Goal: Information Seeking & Learning: Learn about a topic

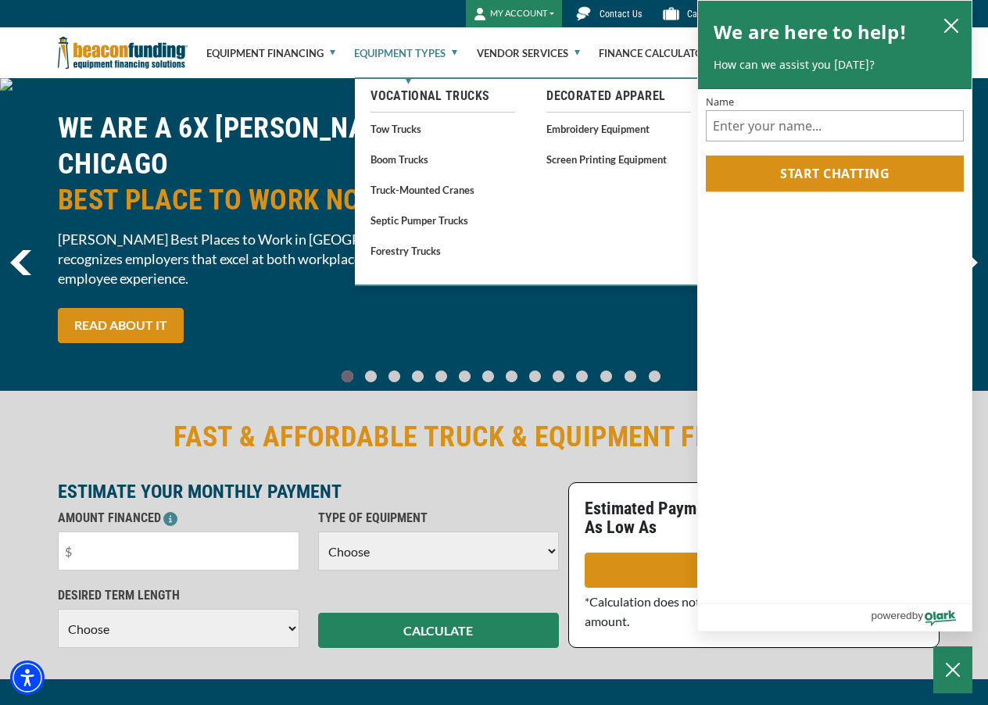
click at [444, 54] on link "Equipment Types" at bounding box center [405, 53] width 103 height 50
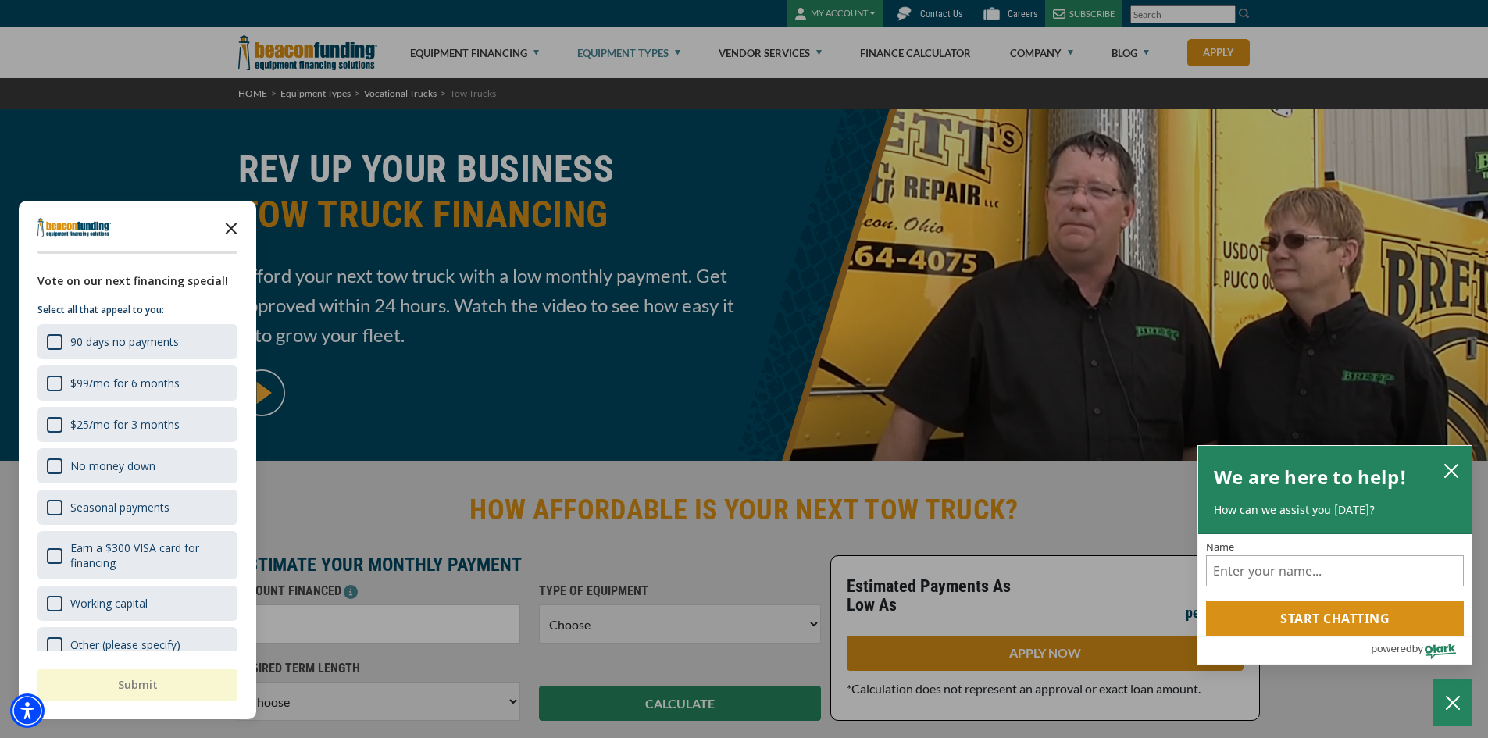
click at [232, 229] on polygon "Close the survey" at bounding box center [232, 229] width 12 height 12
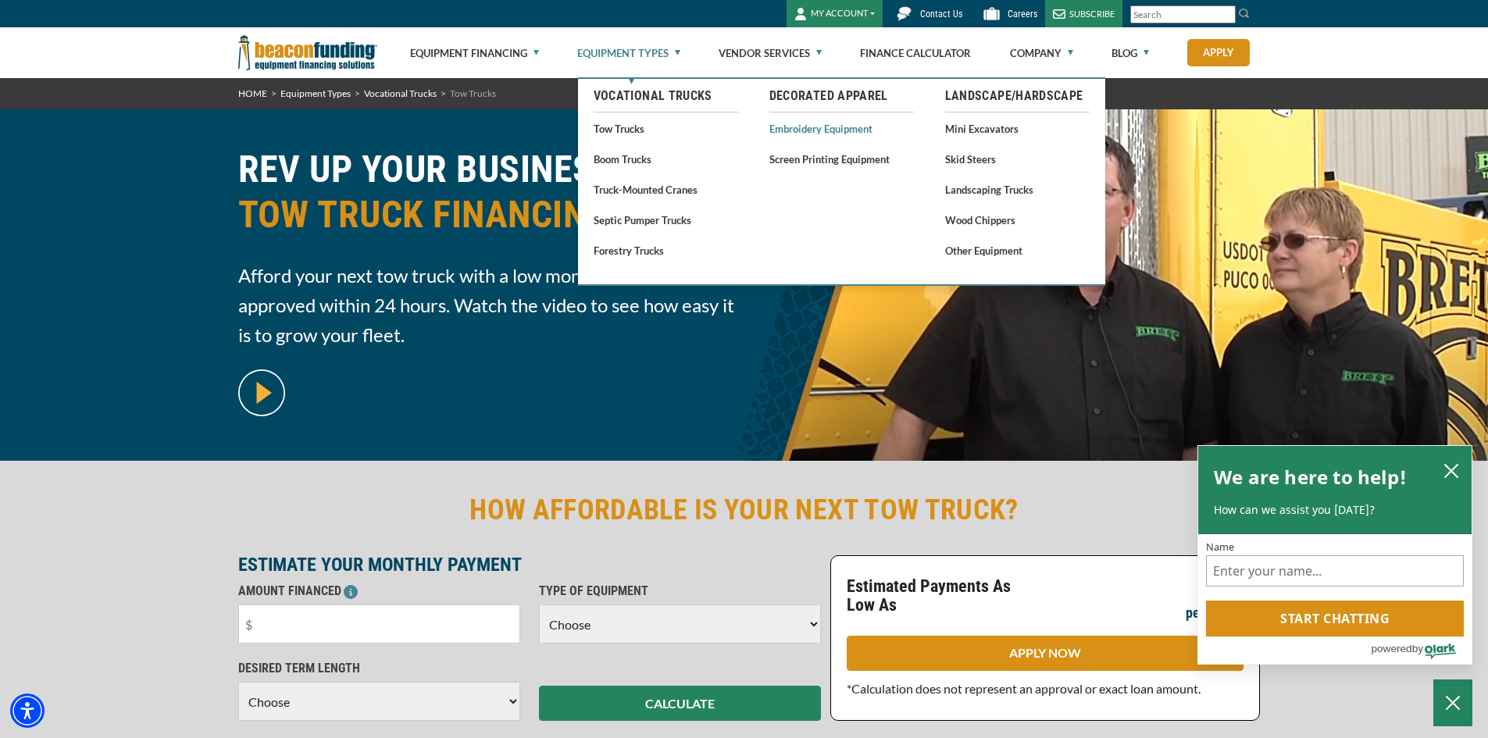
click at [798, 127] on link "Embroidery Equipment" at bounding box center [842, 129] width 145 height 20
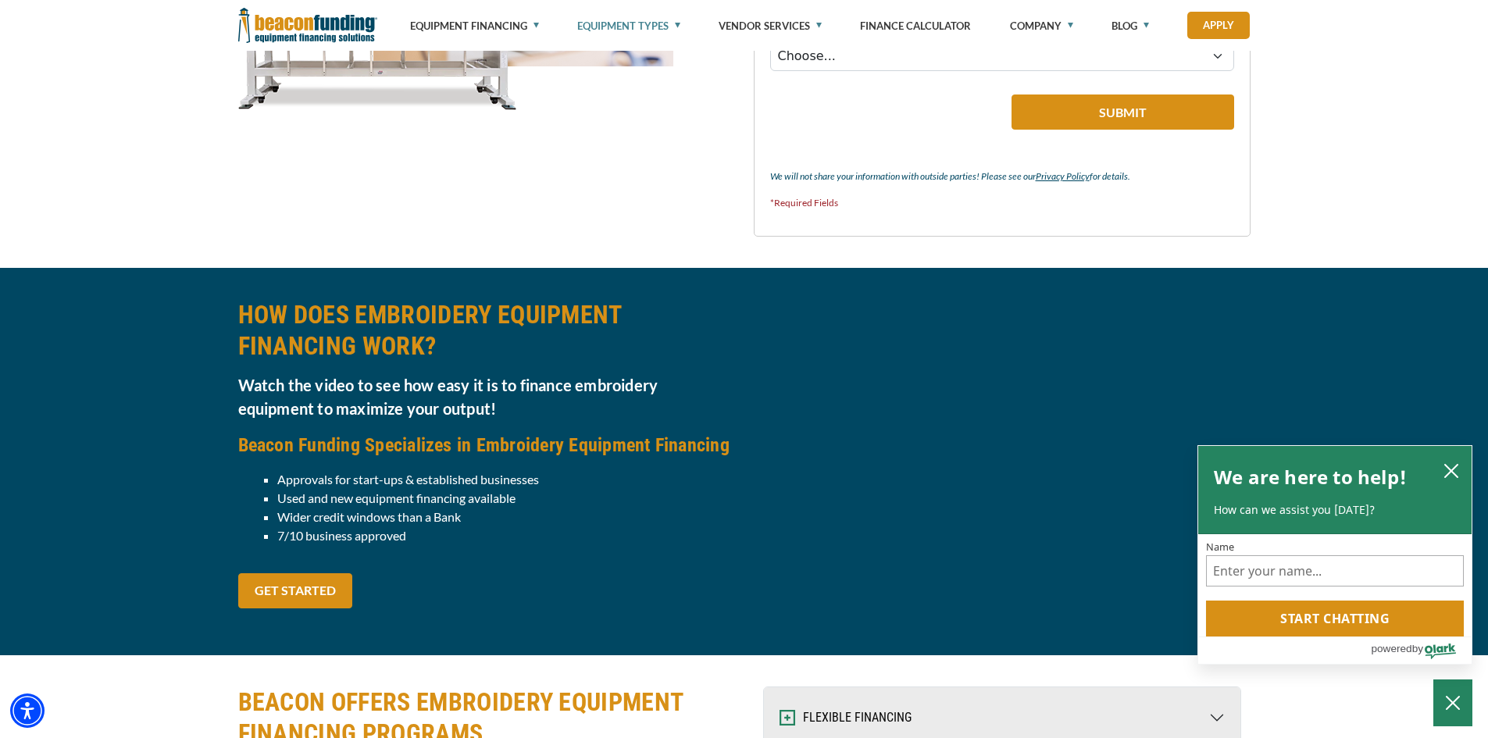
scroll to position [1641, 0]
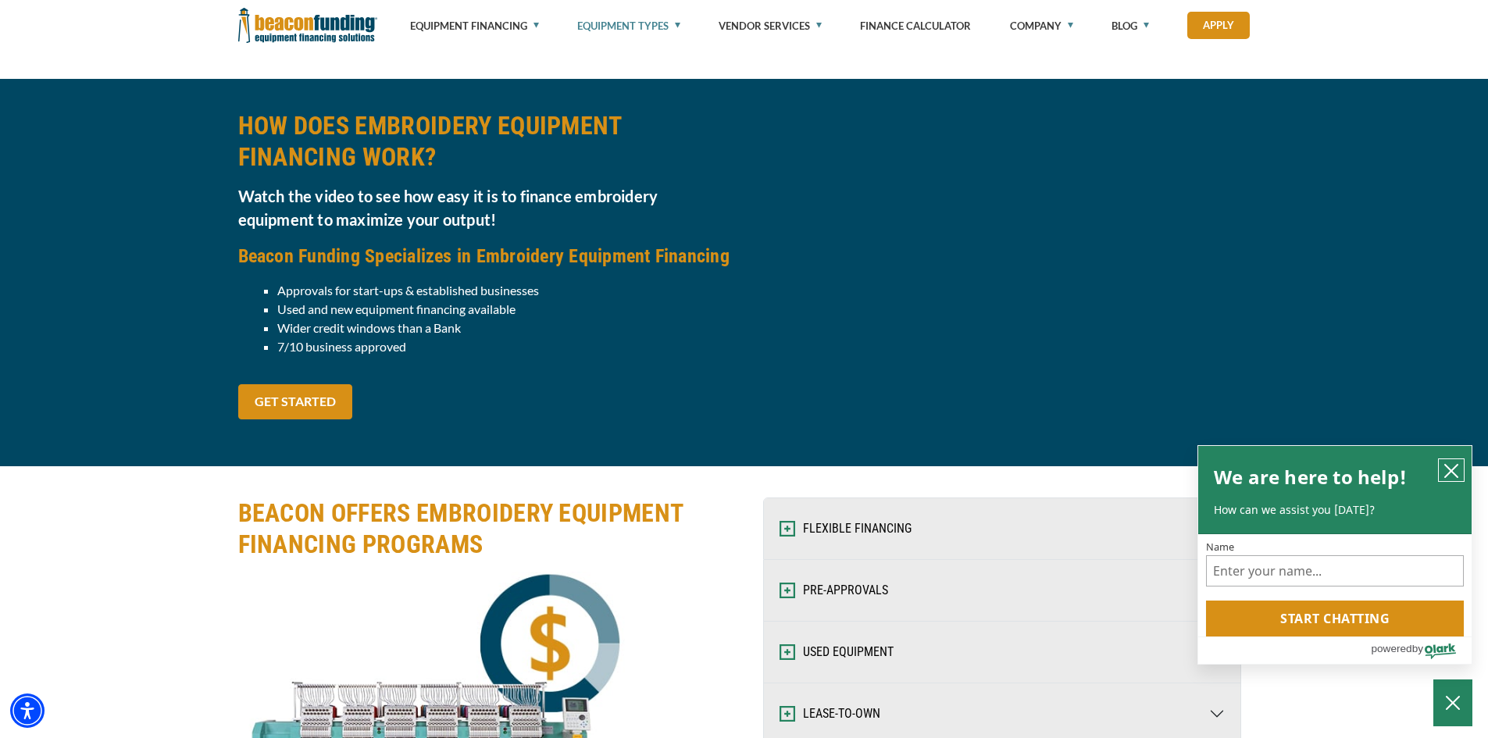
click at [1453, 470] on icon "close chatbox" at bounding box center [1452, 471] width 16 height 16
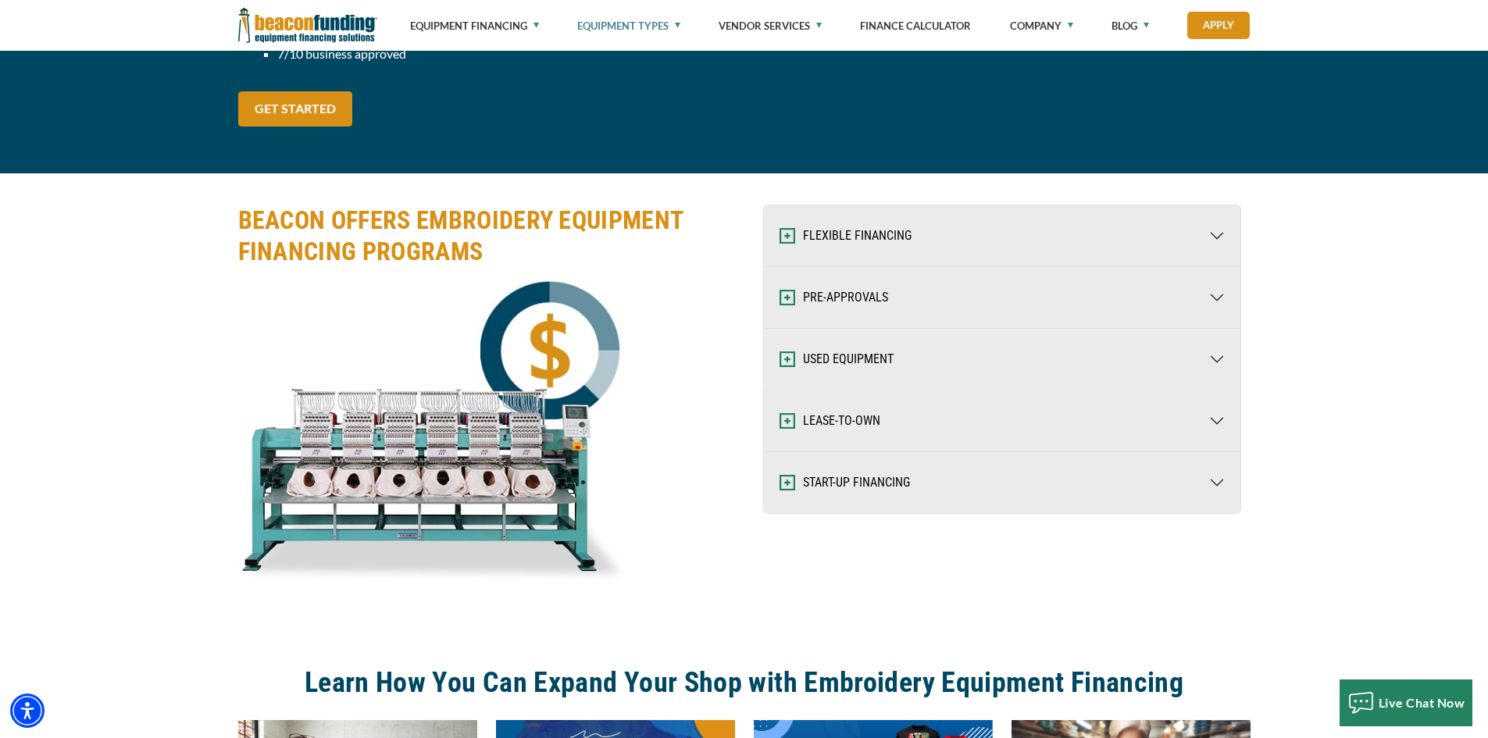
scroll to position [1953, 0]
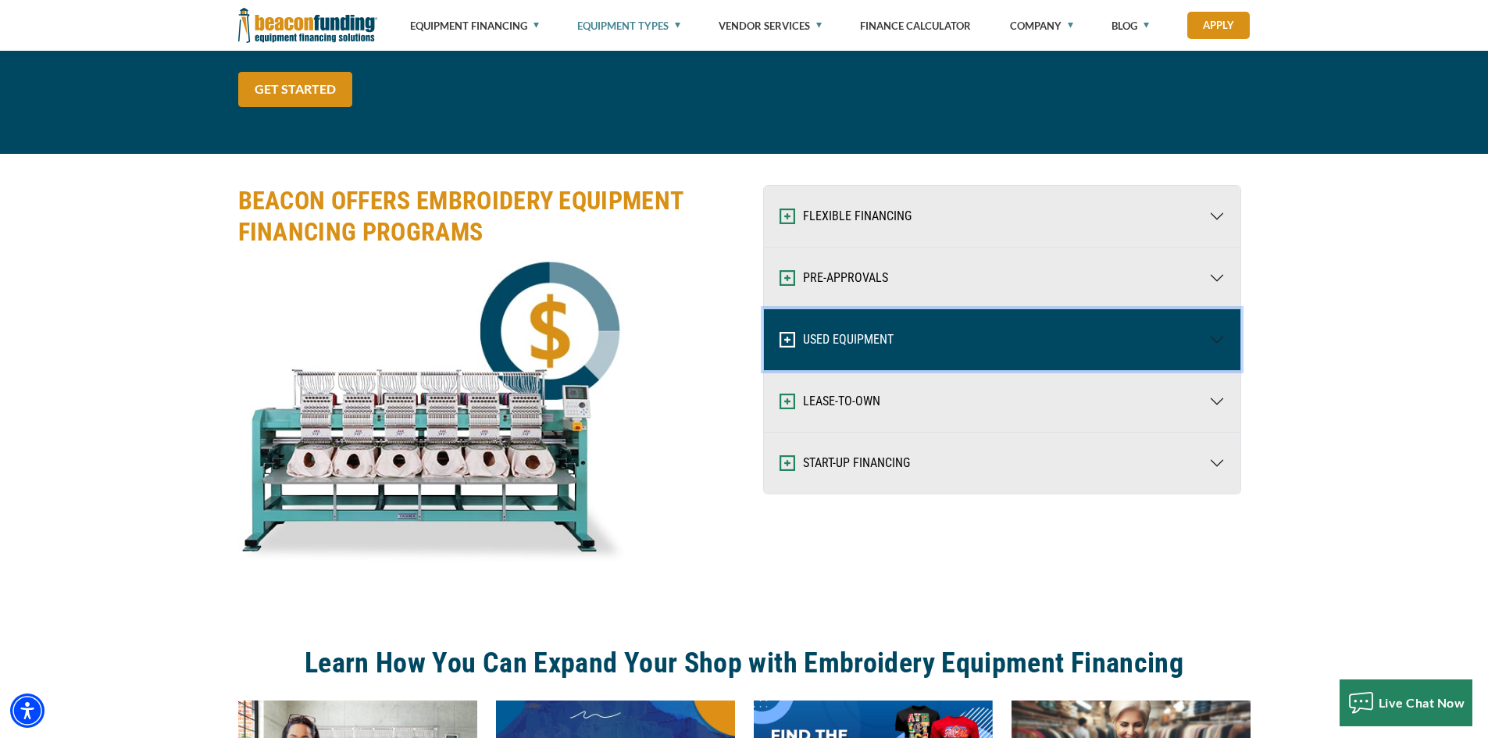
click at [888, 334] on button "USED EQUIPMENT" at bounding box center [1002, 339] width 477 height 61
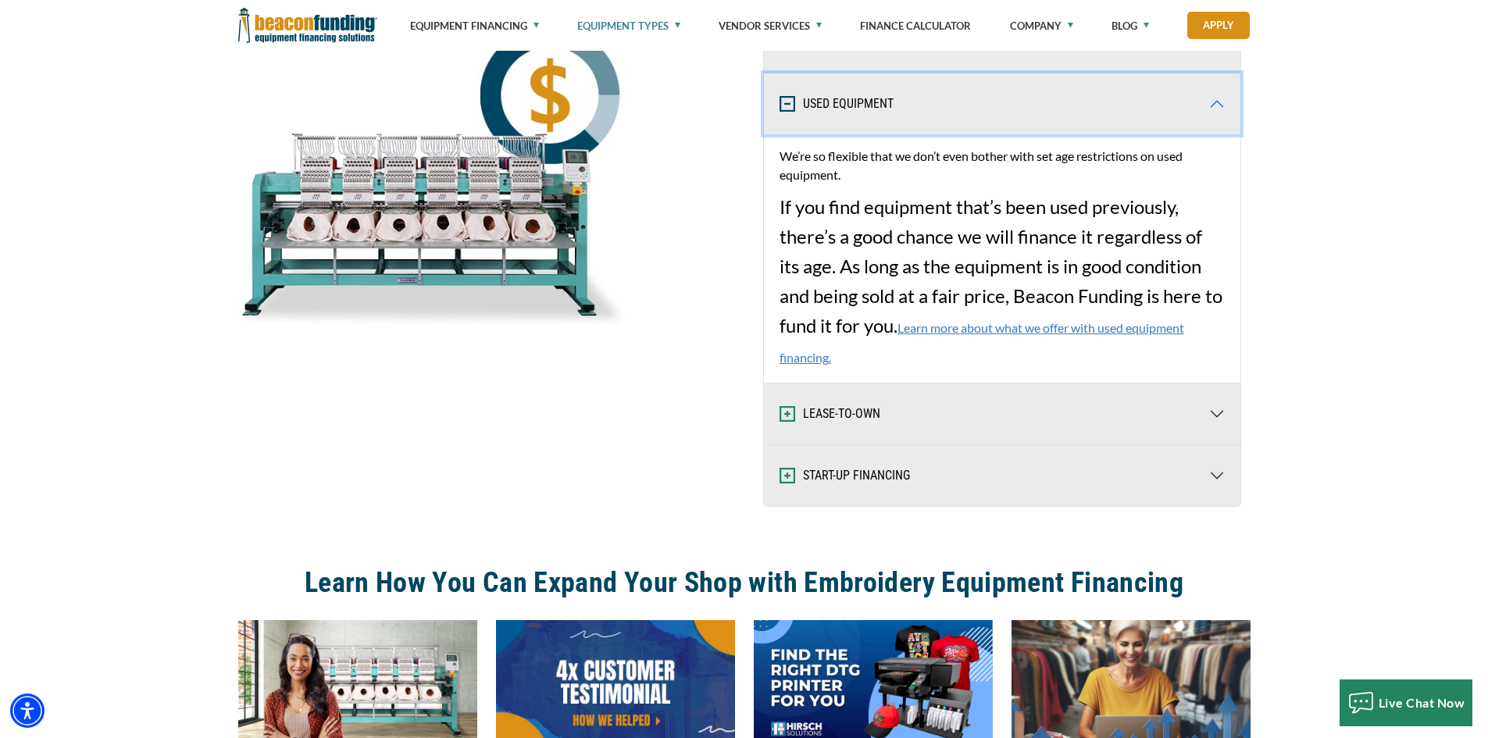
scroll to position [2031, 0]
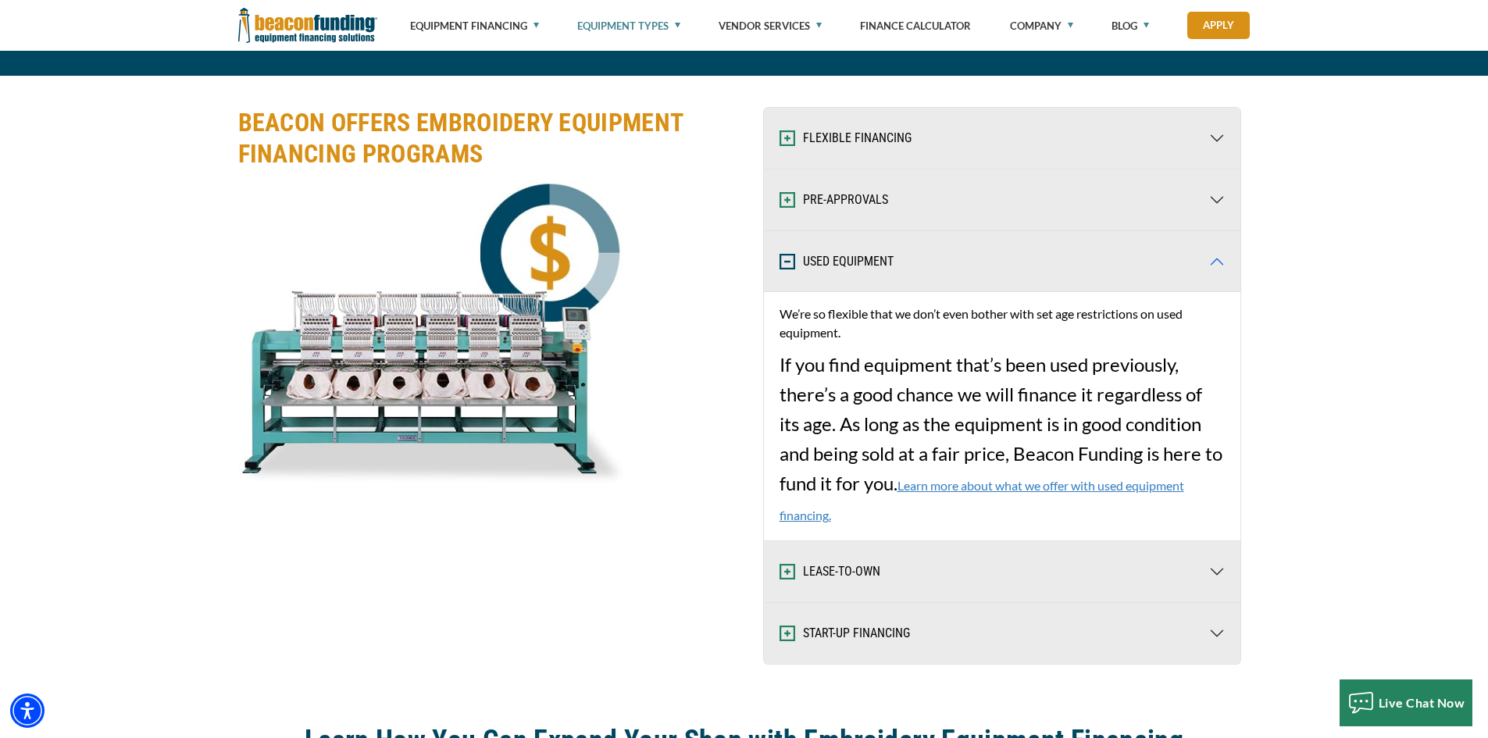
click at [1001, 488] on link "Learn more about what we offer with used equipment financing." at bounding box center [982, 500] width 405 height 45
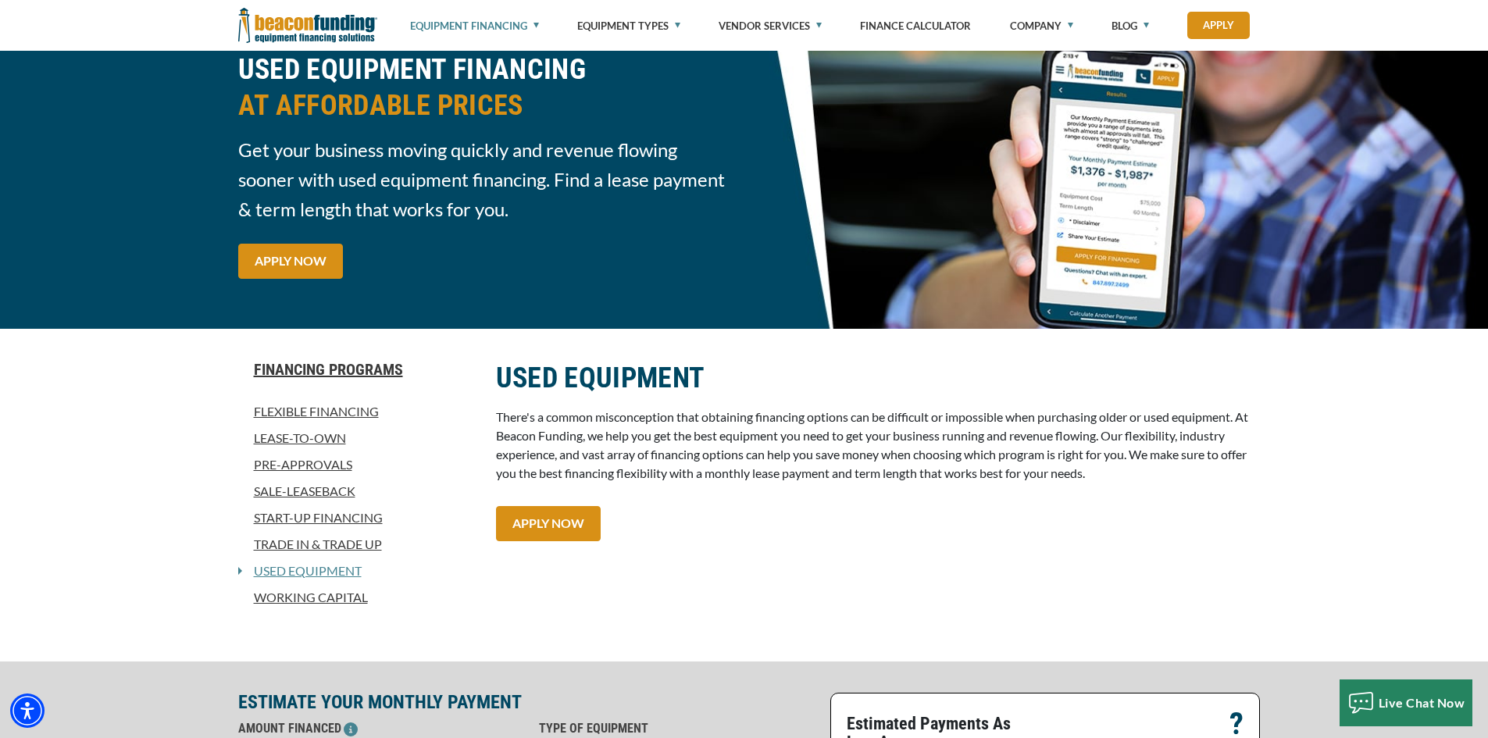
scroll to position [78, 0]
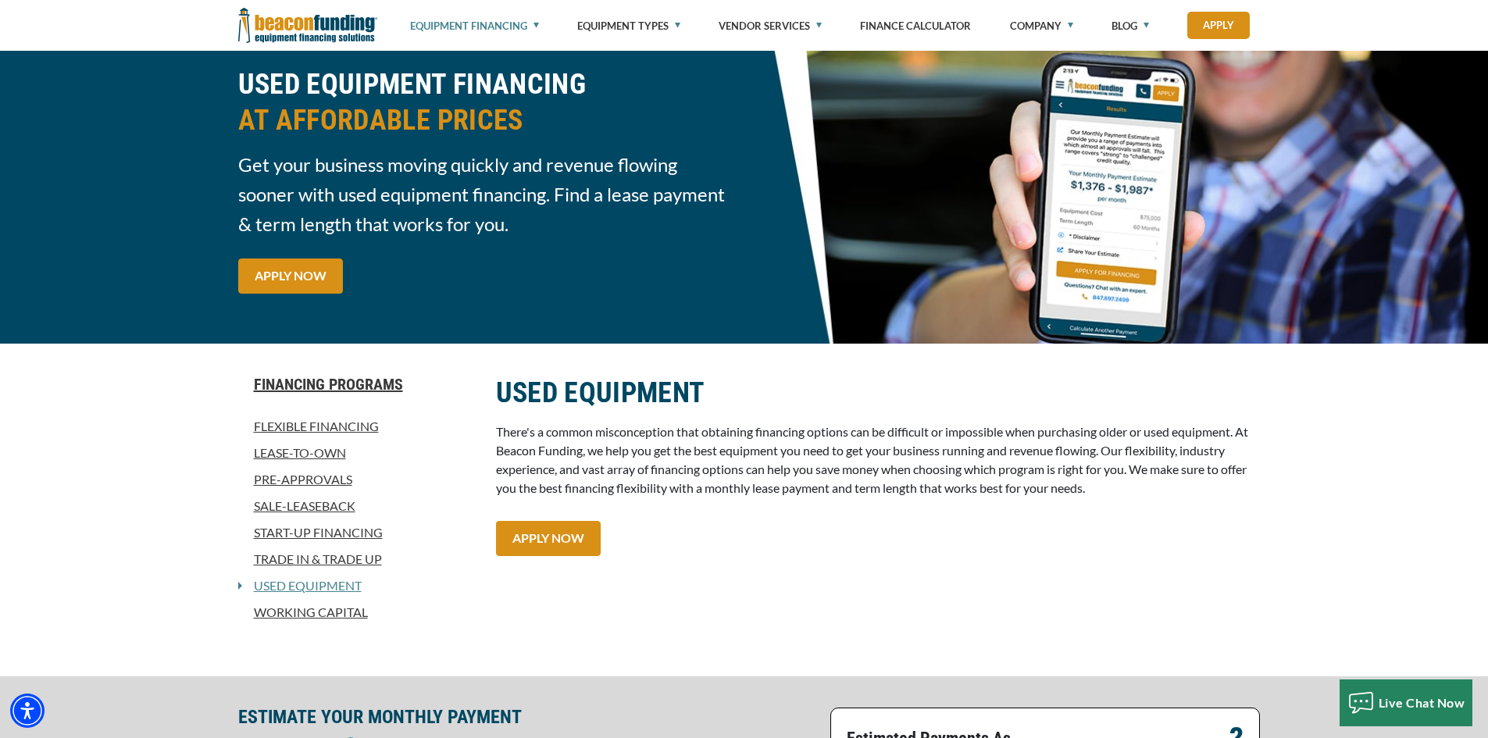
click at [313, 455] on link "Lease-To-Own" at bounding box center [357, 453] width 239 height 19
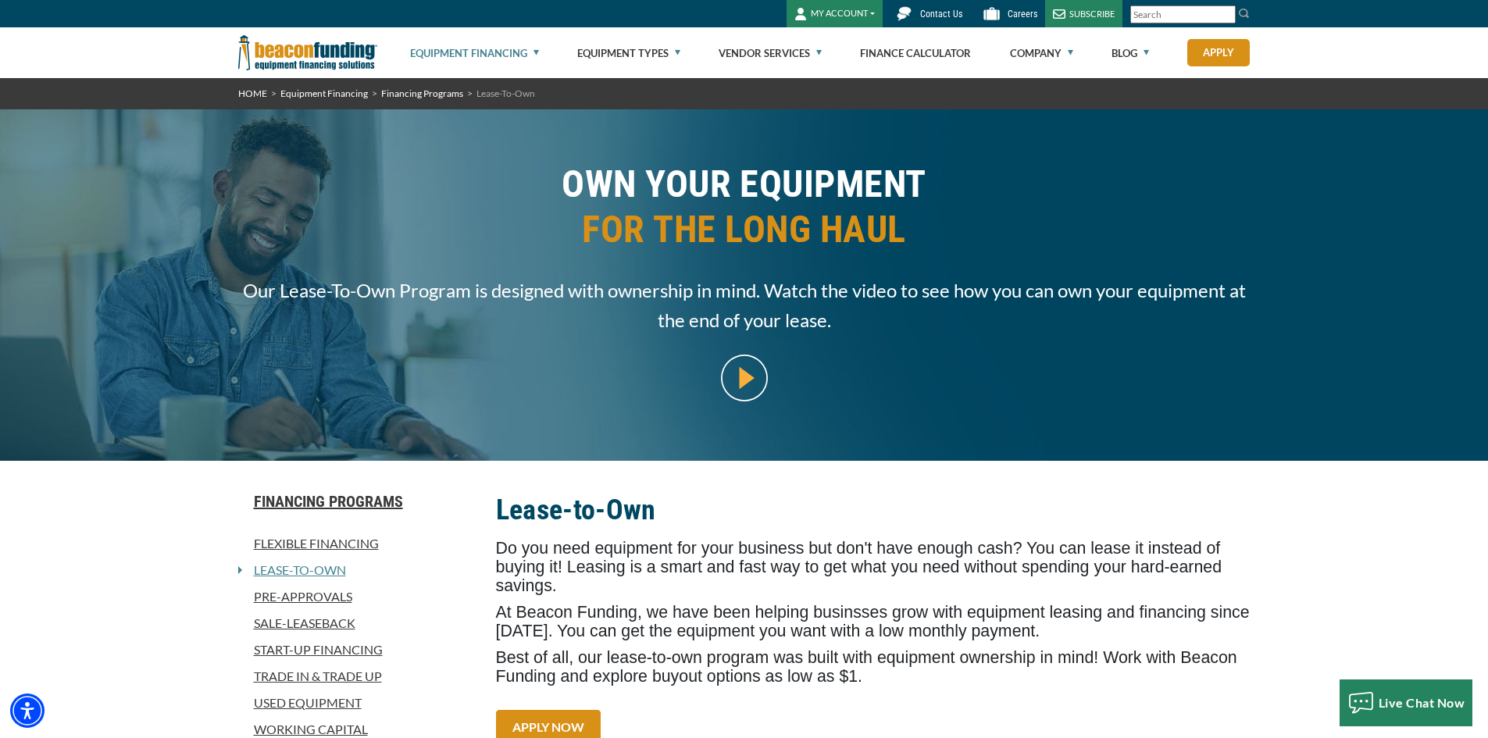
click at [1367, 256] on div "OWN YOUR EQUIPMENT FOR THE LONG HAUL Our Lease-To-Own Program is designed with …" at bounding box center [744, 285] width 1488 height 352
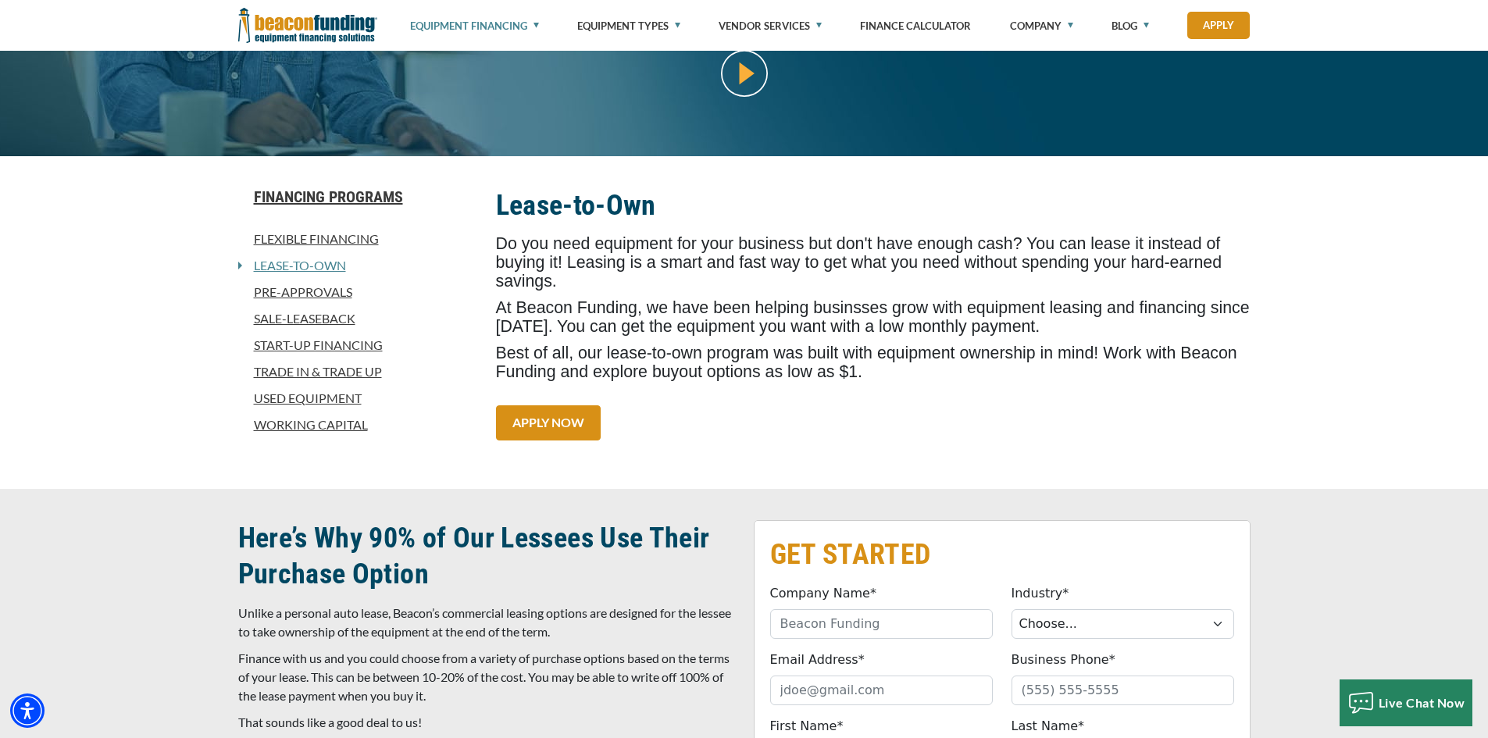
scroll to position [313, 0]
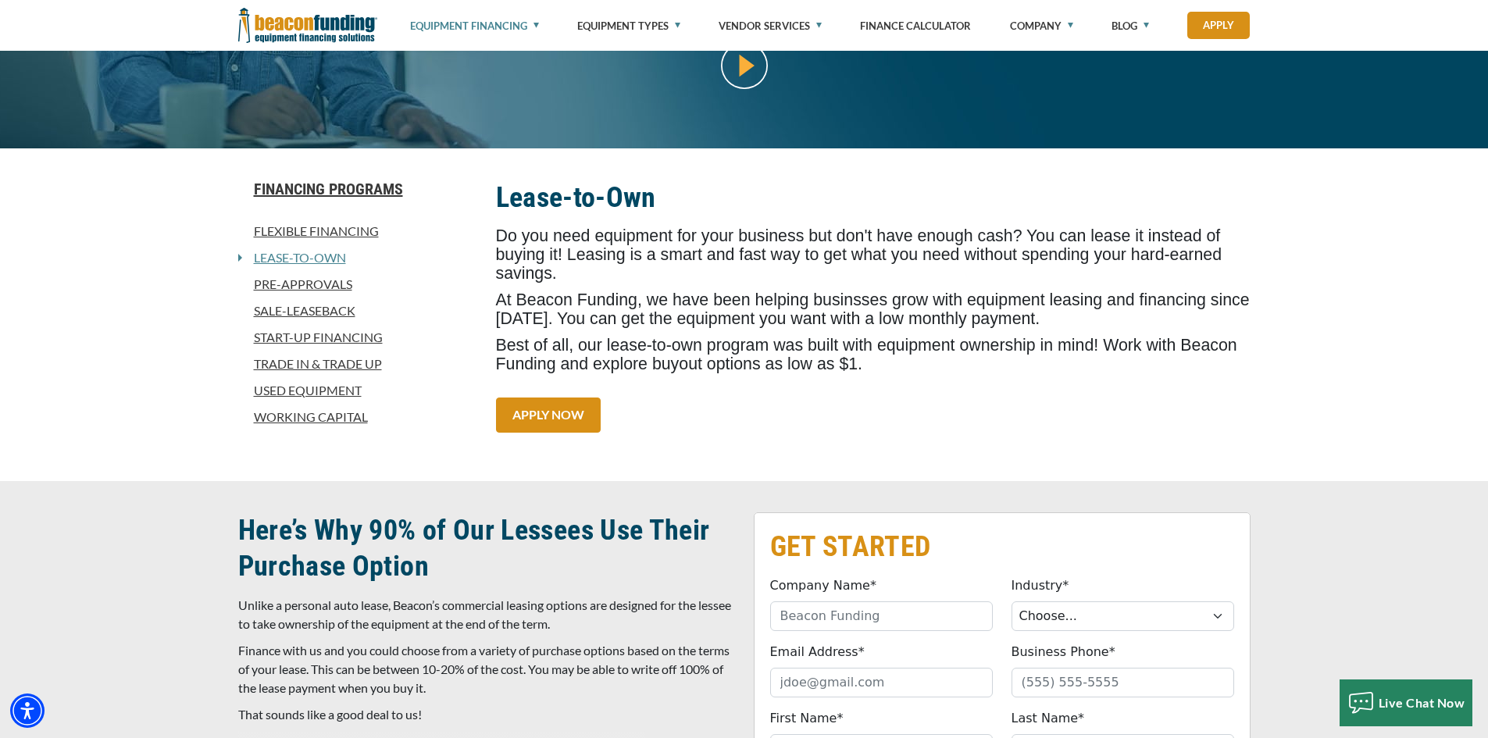
click at [330, 387] on link "Used Equipment" at bounding box center [357, 390] width 239 height 19
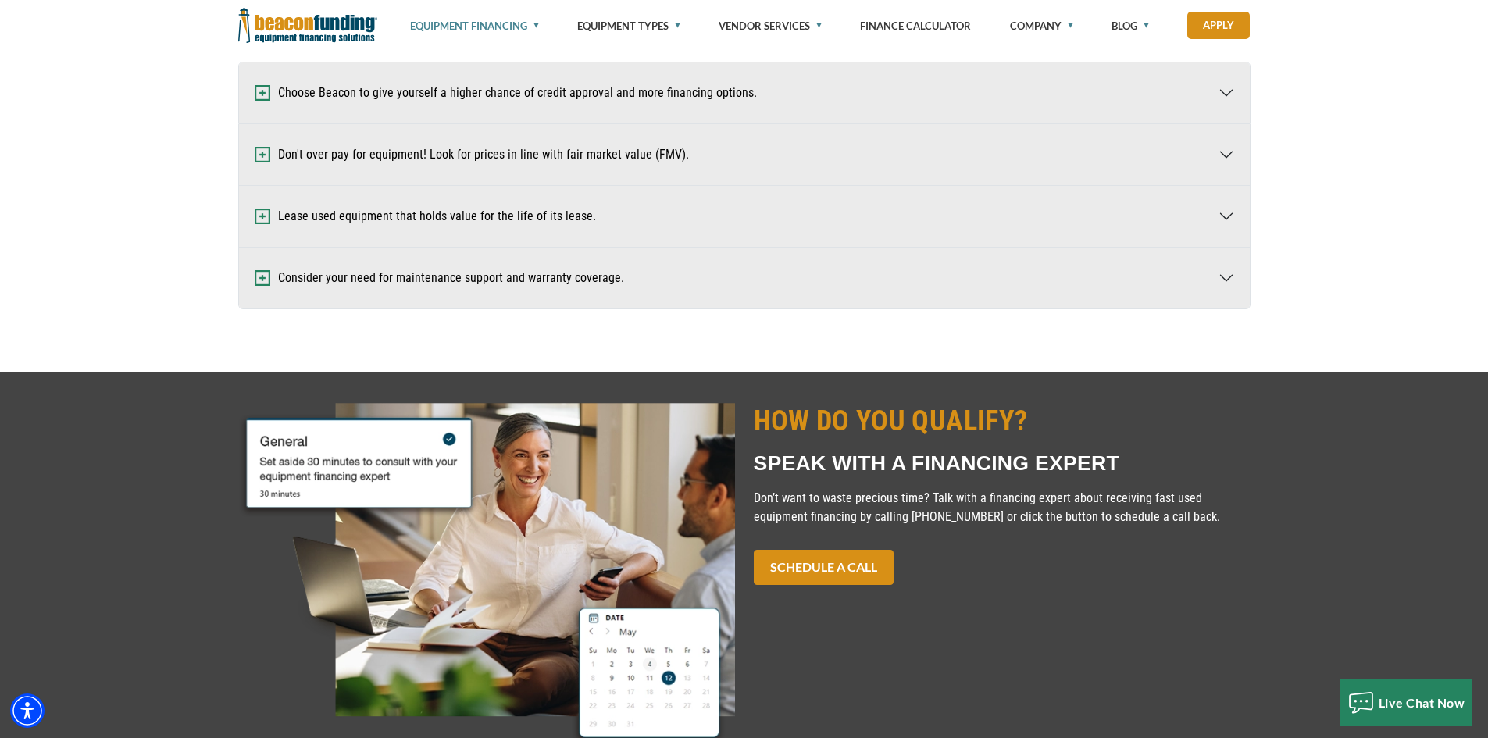
scroll to position [1016, 0]
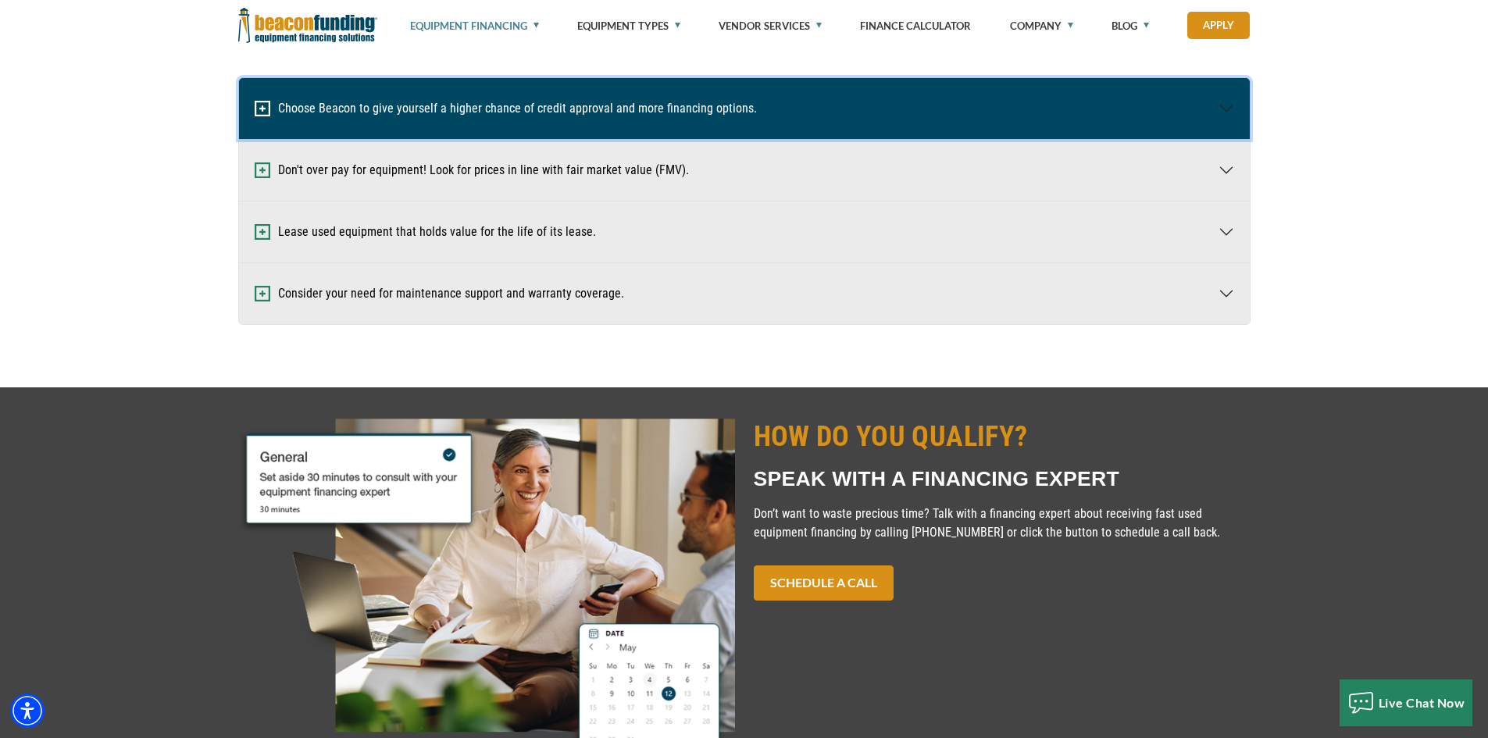
click at [262, 107] on img "button" at bounding box center [263, 109] width 16 height 16
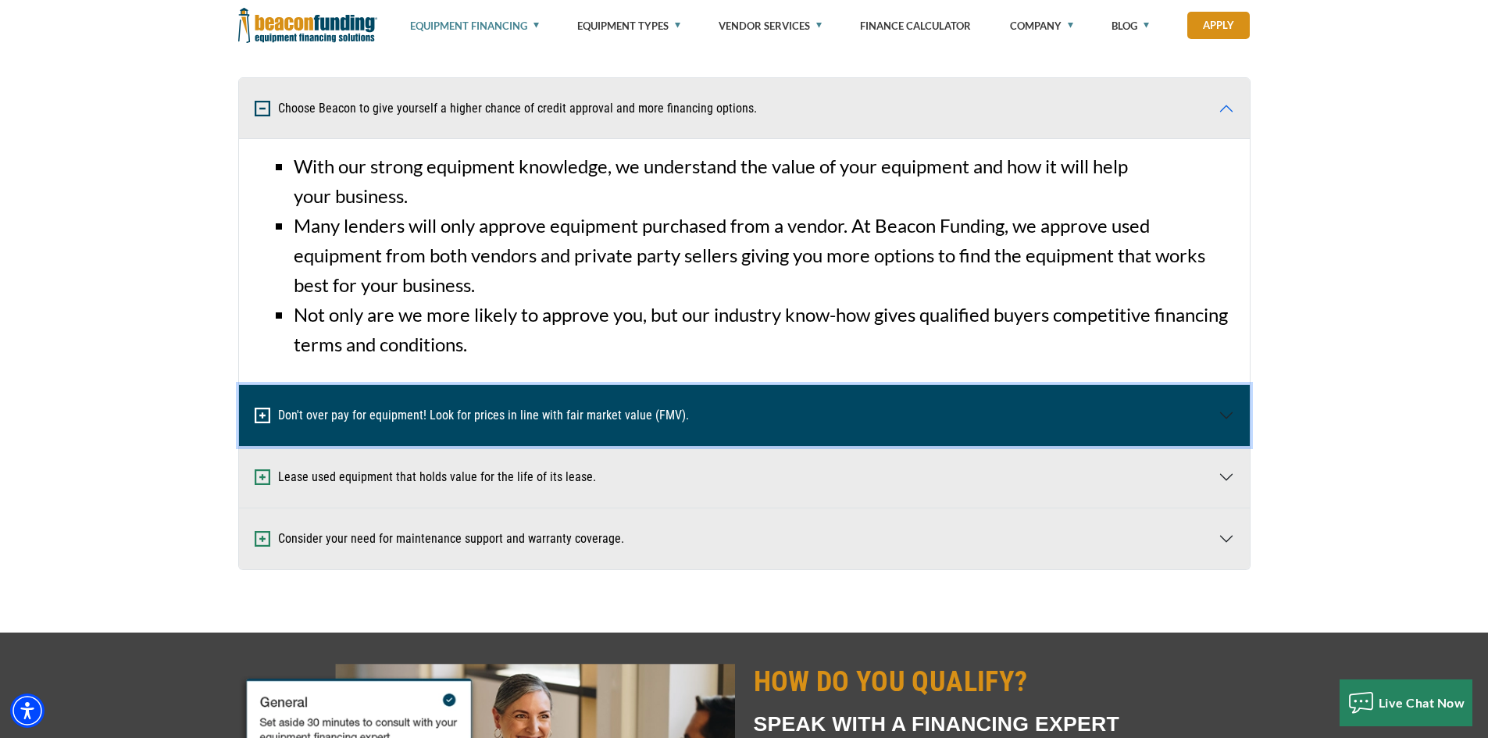
click at [258, 414] on img "button" at bounding box center [263, 416] width 16 height 16
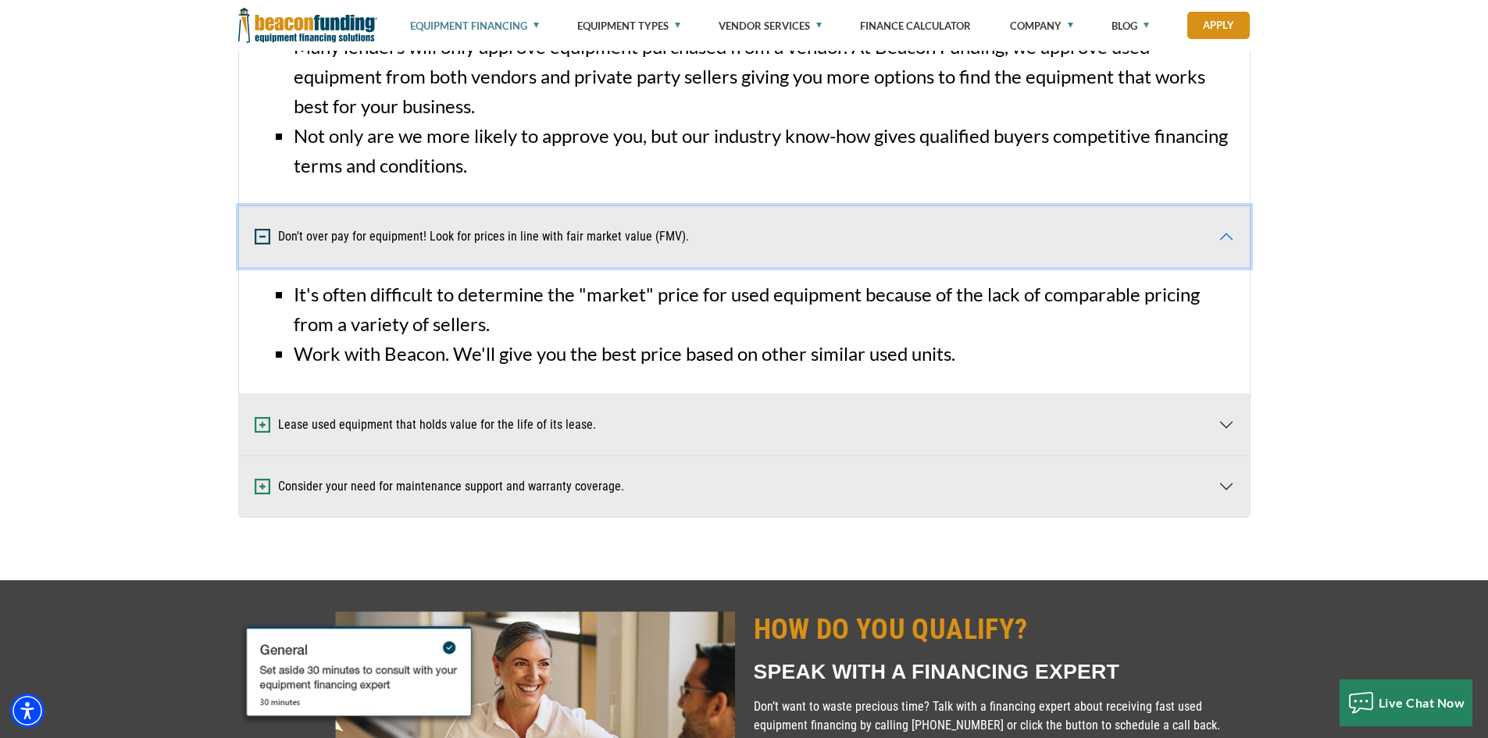
scroll to position [1250, 0]
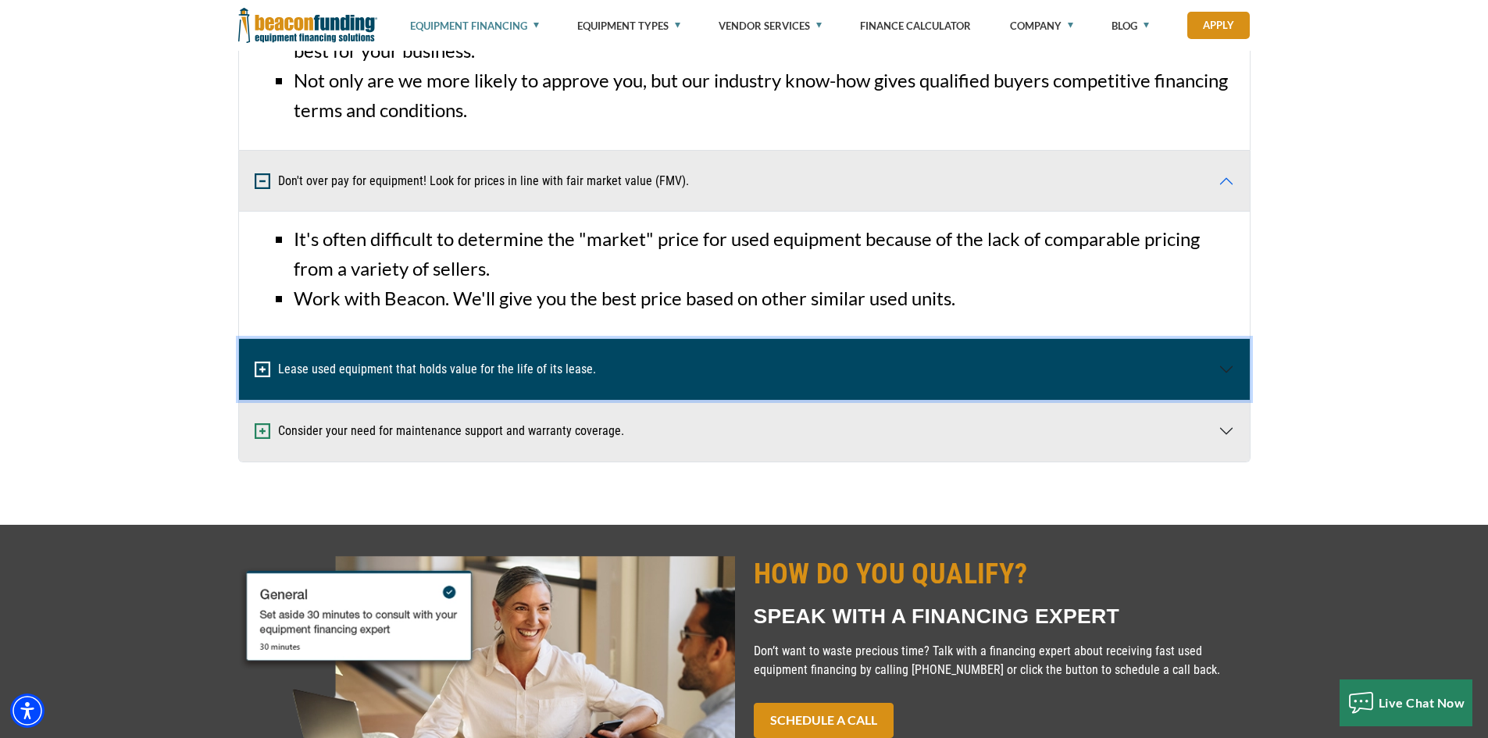
click at [258, 370] on img "button" at bounding box center [263, 370] width 16 height 16
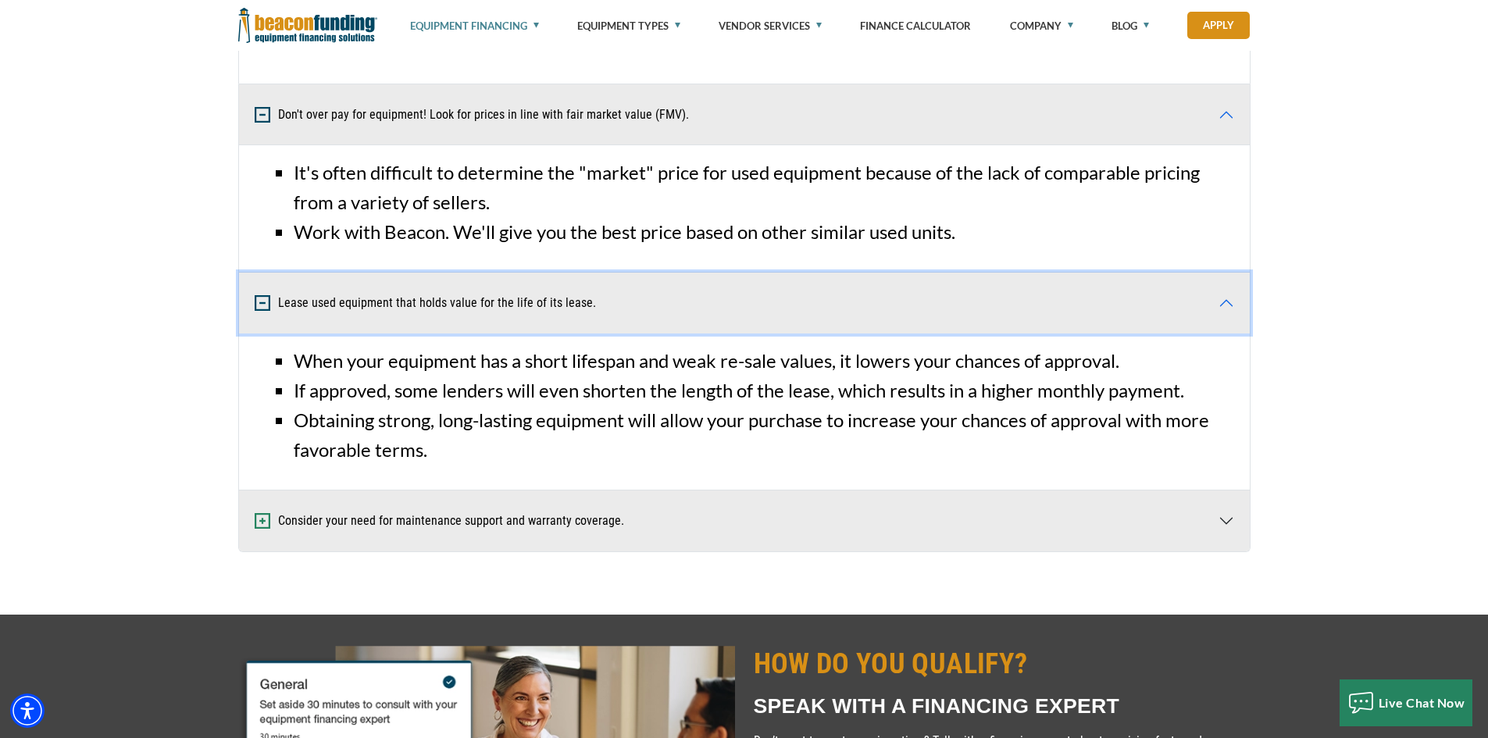
scroll to position [1563, 0]
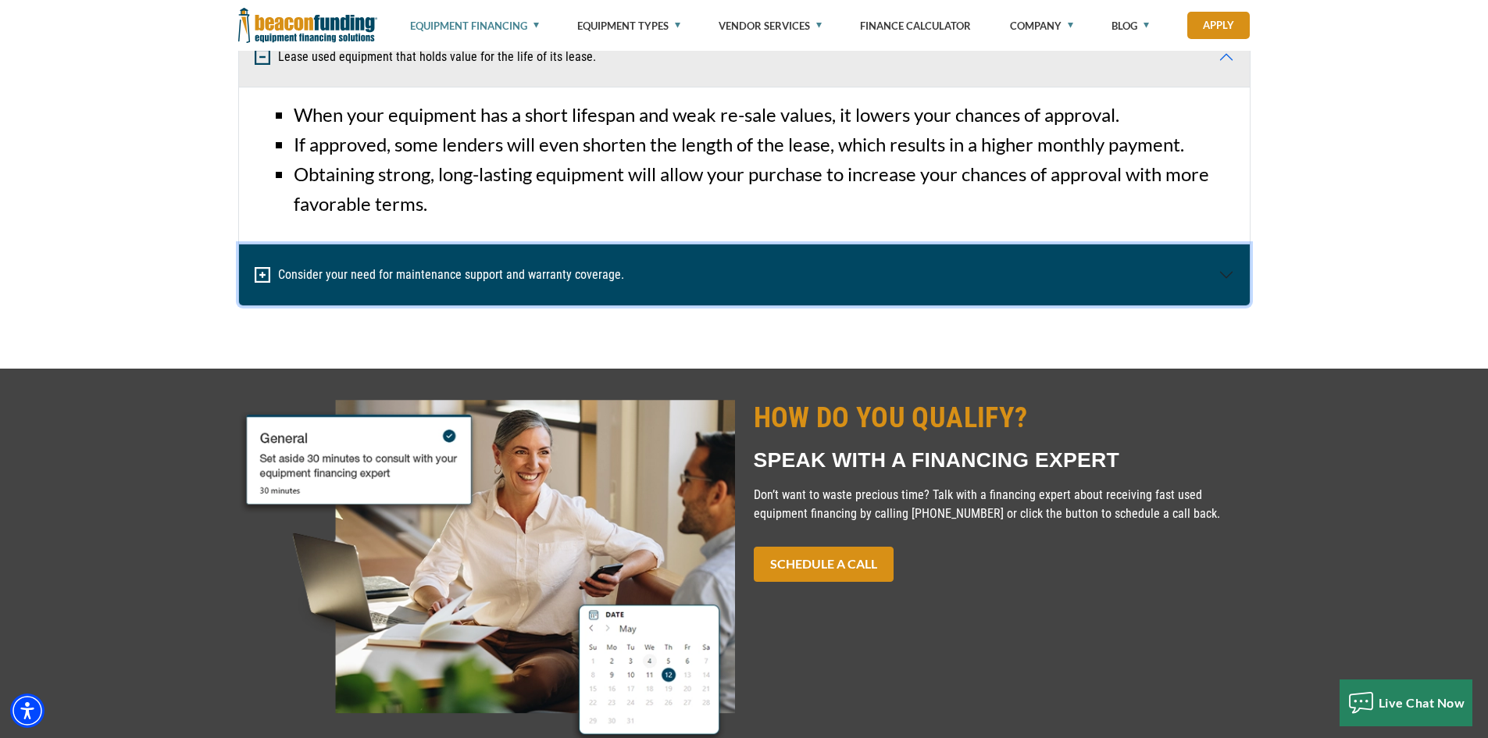
click at [263, 276] on img "button" at bounding box center [263, 275] width 16 height 16
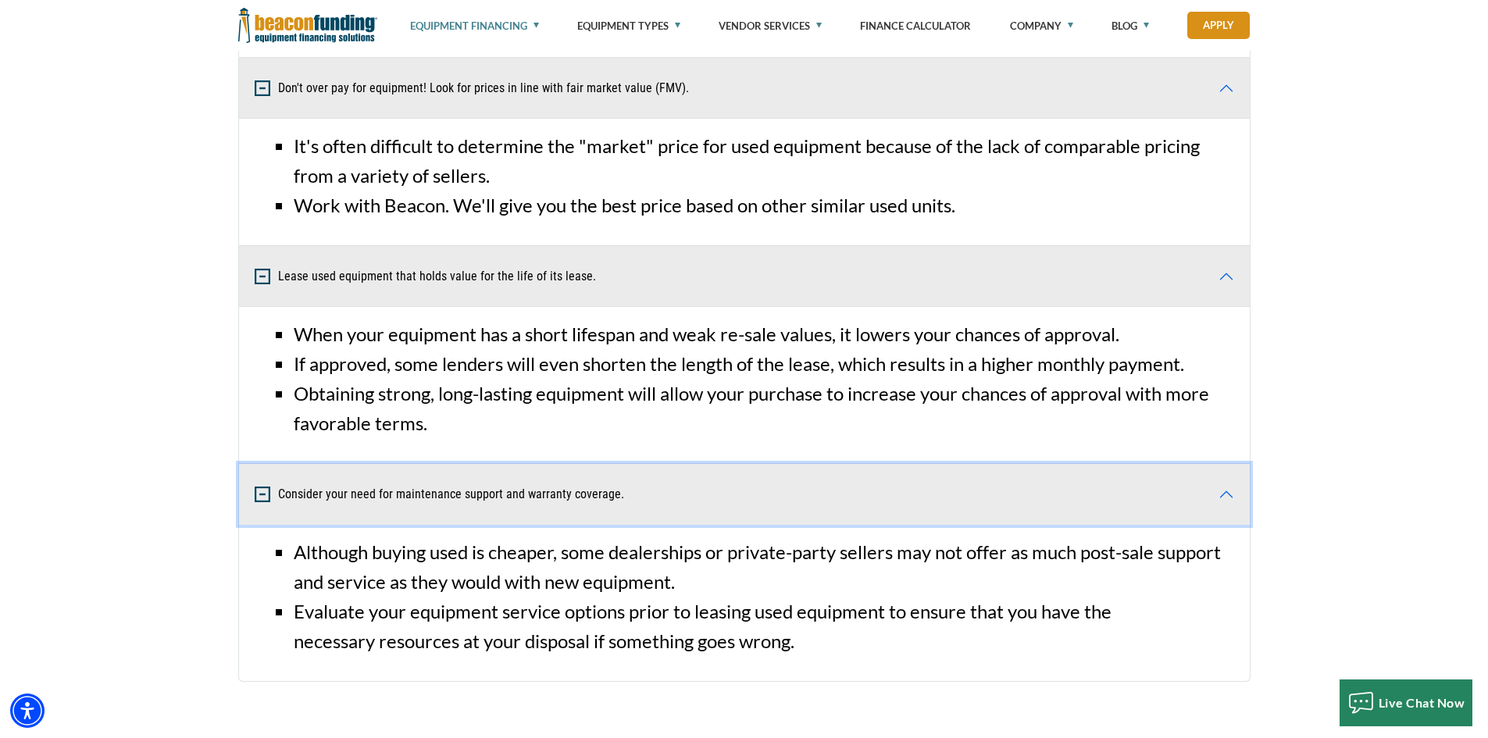
scroll to position [1094, 0]
